Goal: Transaction & Acquisition: Book appointment/travel/reservation

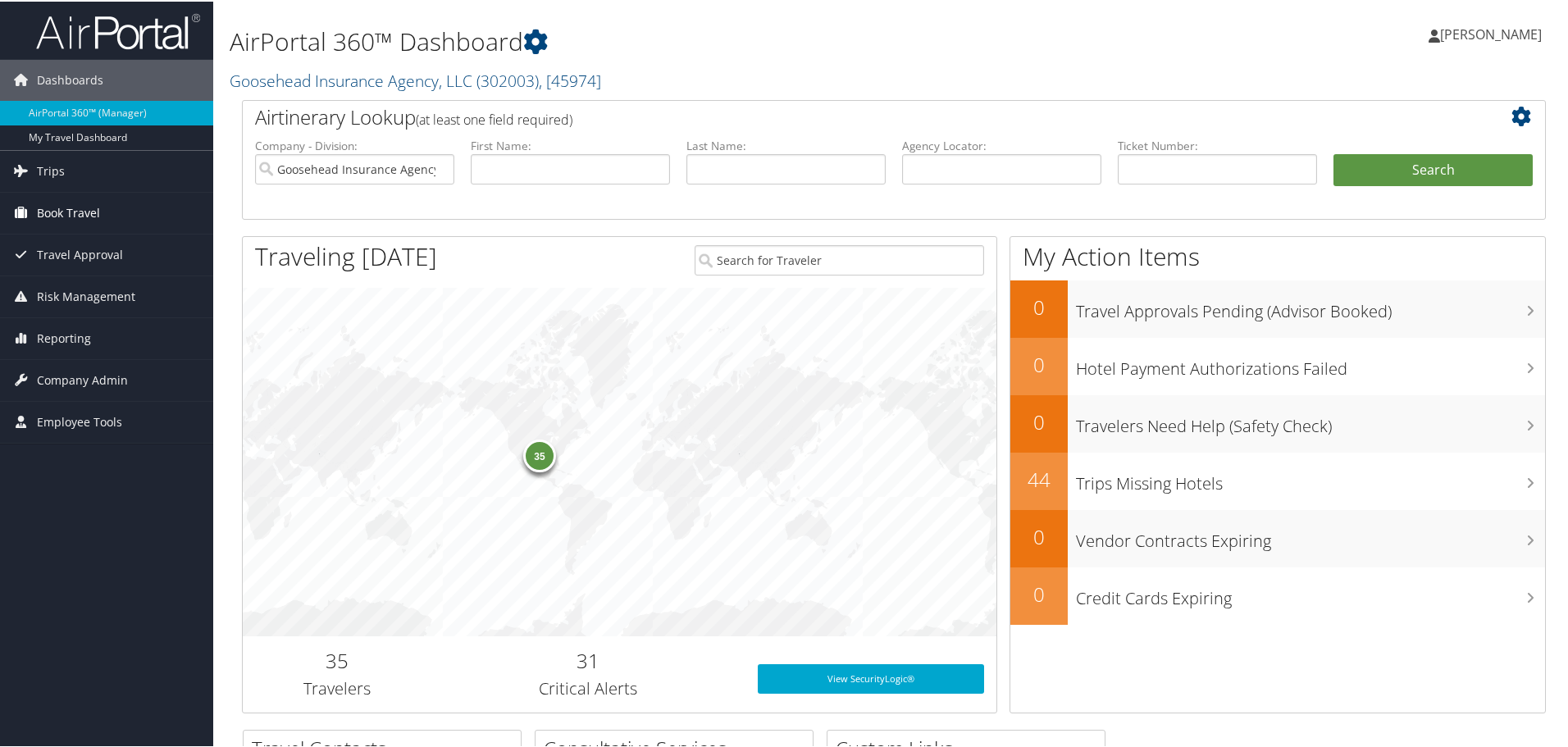
click at [92, 203] on span "Book Travel" at bounding box center [69, 212] width 63 height 41
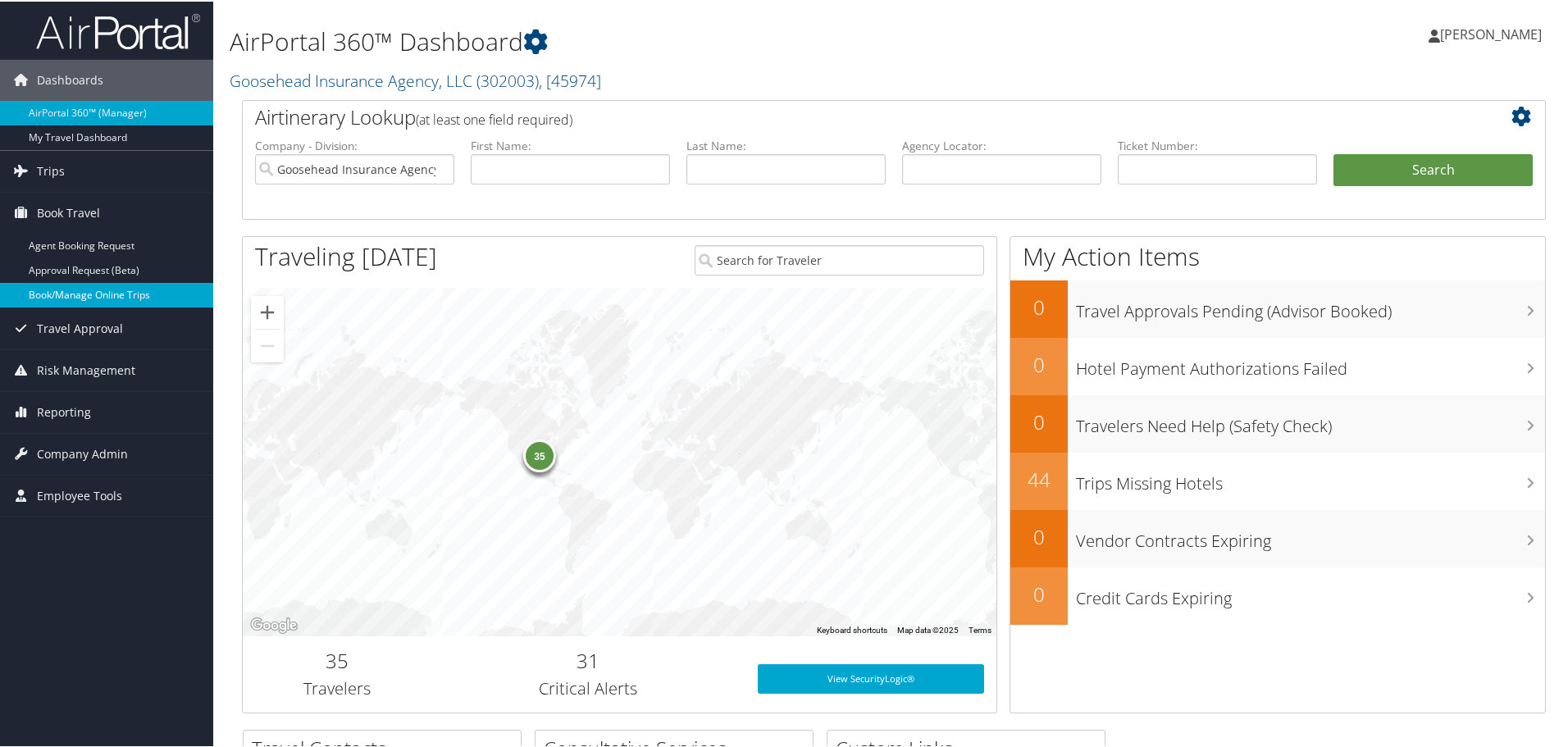
click at [107, 300] on link "Book/Manage Online Trips" at bounding box center [106, 294] width 214 height 25
